Goal: Transaction & Acquisition: Purchase product/service

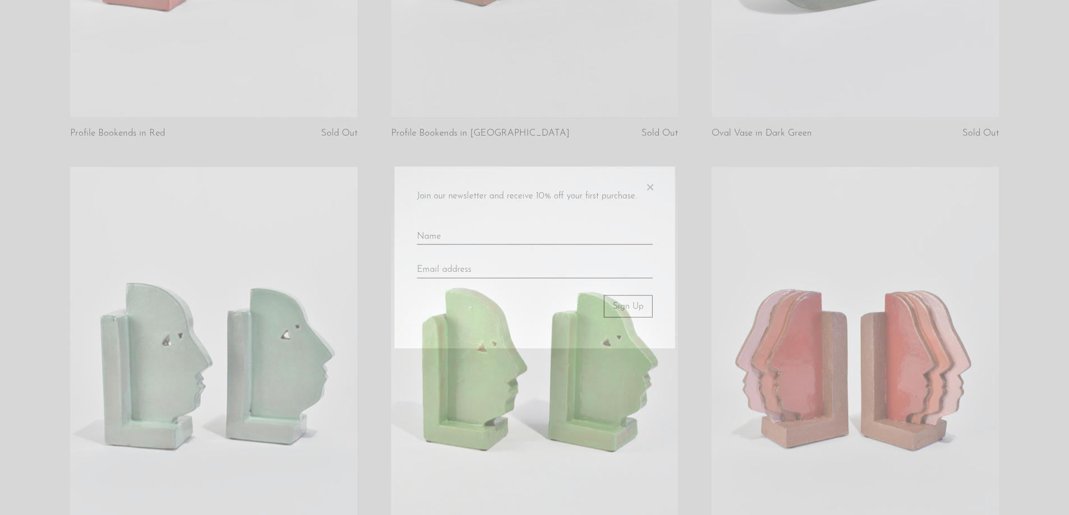
scroll to position [897, 0]
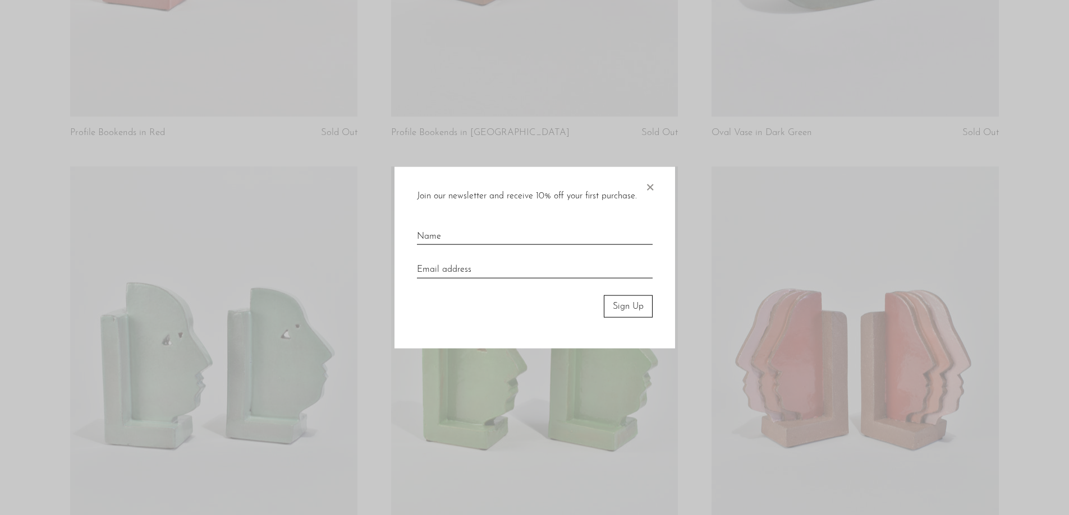
click at [652, 189] on span "×" at bounding box center [649, 185] width 11 height 36
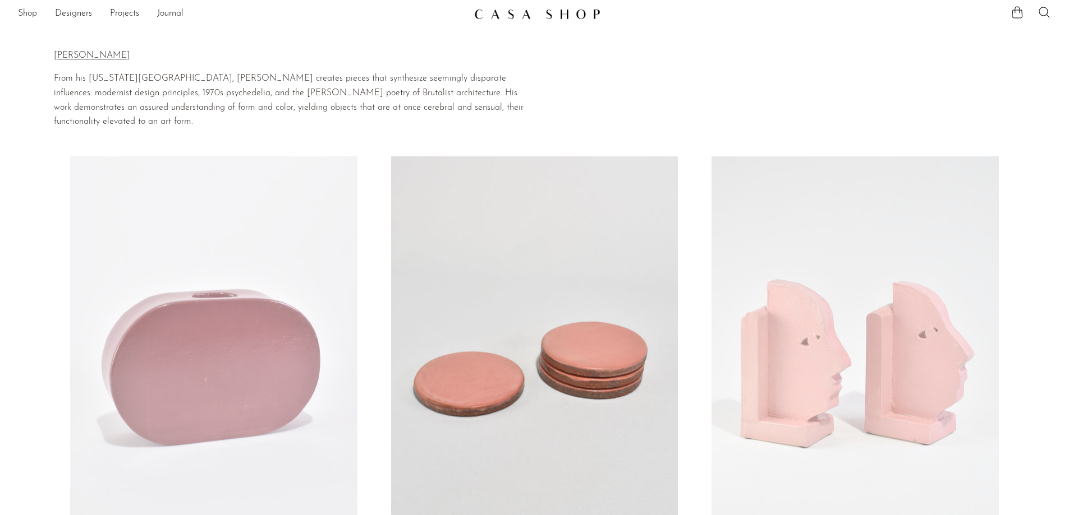
scroll to position [0, 0]
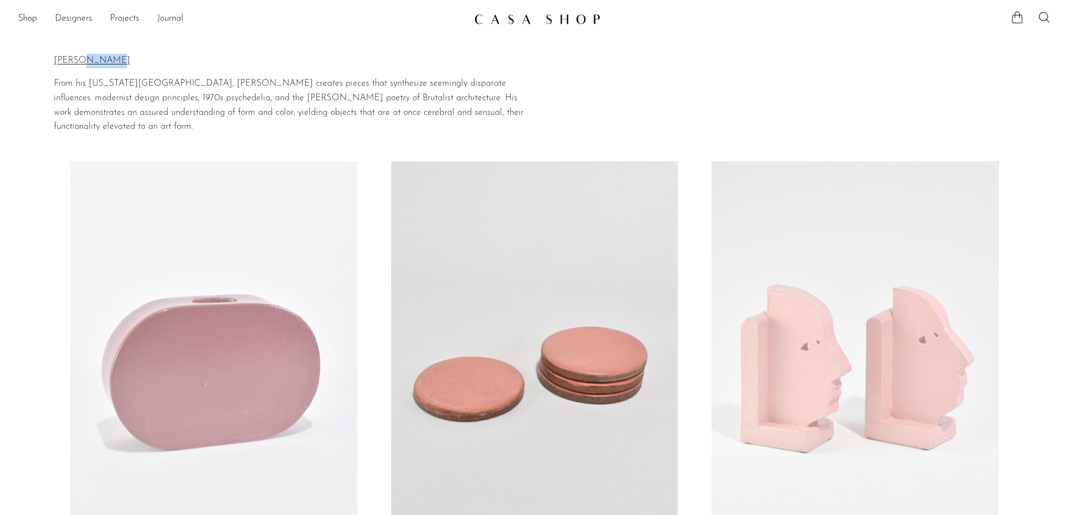
drag, startPoint x: 110, startPoint y: 60, endPoint x: 82, endPoint y: 63, distance: 28.7
click at [82, 63] on p "[PERSON_NAME]" at bounding box center [294, 61] width 481 height 15
copy p "Gabier"
click at [838, 387] on link at bounding box center [854, 363] width 287 height 402
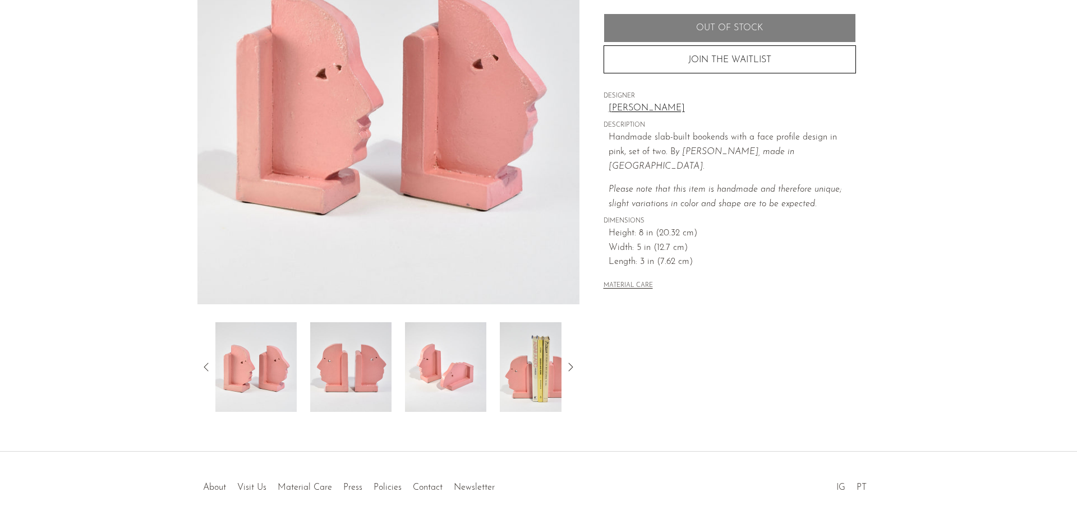
scroll to position [168, 0]
click at [530, 374] on img at bounding box center [540, 367] width 81 height 90
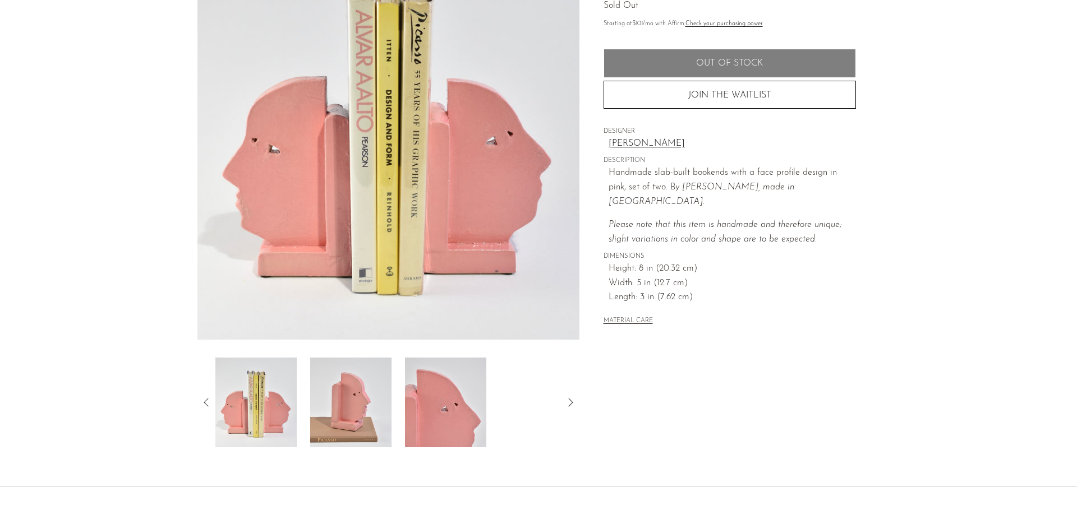
scroll to position [112, 0]
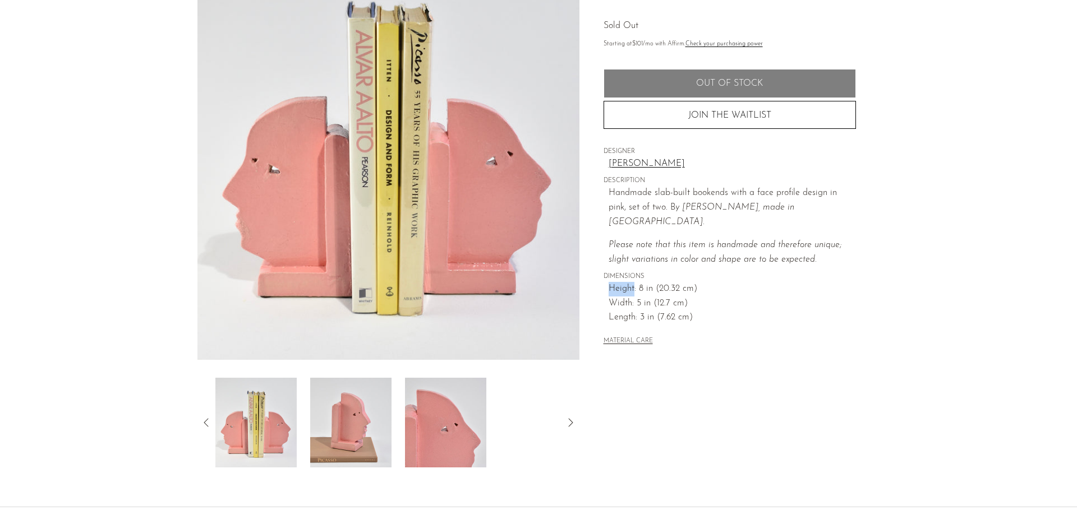
drag, startPoint x: 609, startPoint y: 273, endPoint x: 634, endPoint y: 273, distance: 25.8
click at [634, 282] on span "Height: 8 in (20.32 cm)" at bounding box center [732, 289] width 247 height 15
